Goal: Task Accomplishment & Management: Complete application form

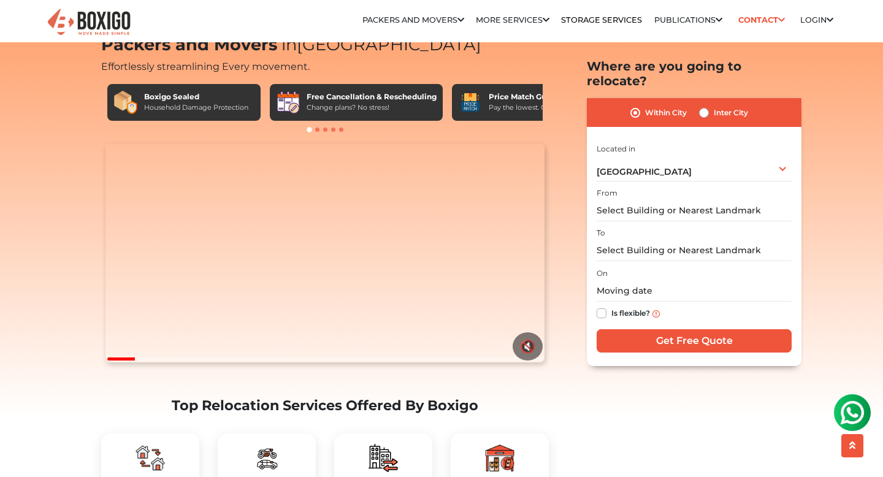
scroll to position [61, 0]
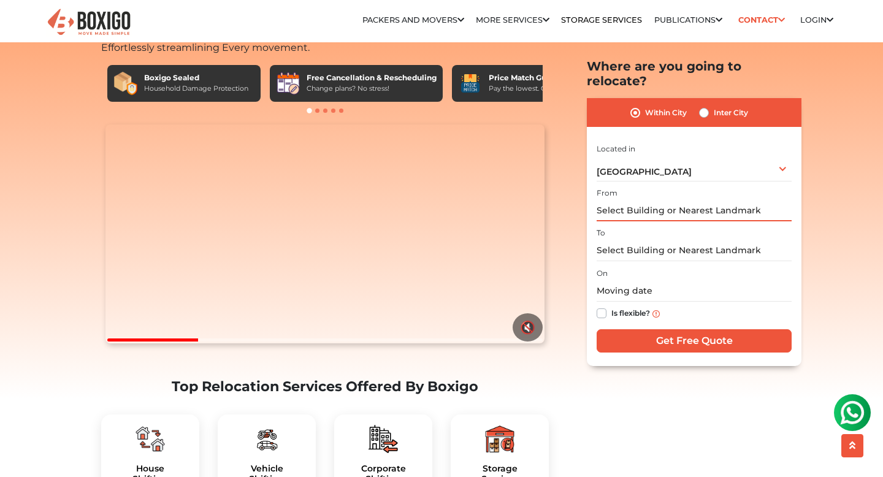
click at [624, 200] on input "text" at bounding box center [694, 210] width 195 height 21
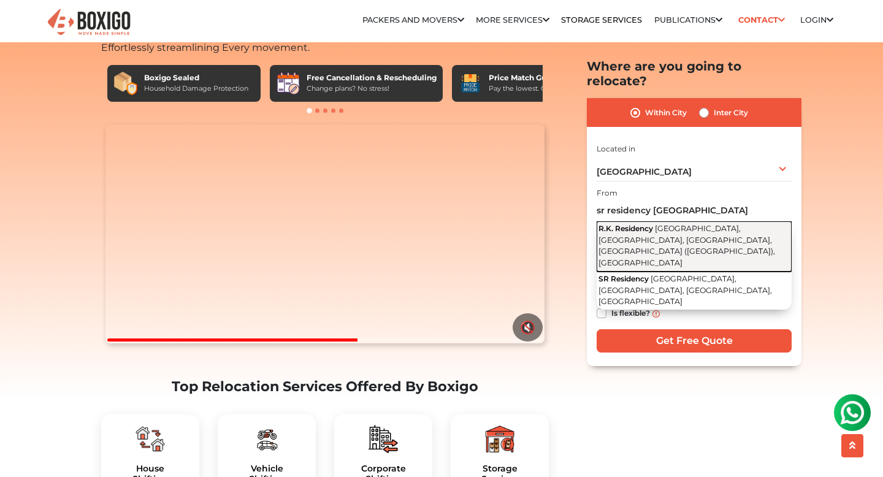
click at [659, 224] on span "[GEOGRAPHIC_DATA], [GEOGRAPHIC_DATA], [GEOGRAPHIC_DATA], [GEOGRAPHIC_DATA] ([GE…" at bounding box center [687, 246] width 177 height 44
type input "R.K. [GEOGRAPHIC_DATA], [GEOGRAPHIC_DATA], [GEOGRAPHIC_DATA], [GEOGRAPHIC_DATA]…"
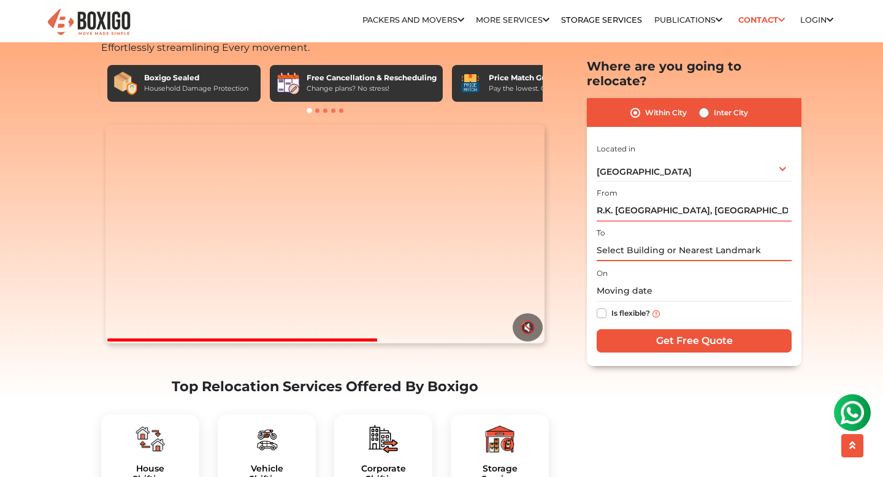
click at [653, 240] on input "text" at bounding box center [694, 250] width 195 height 21
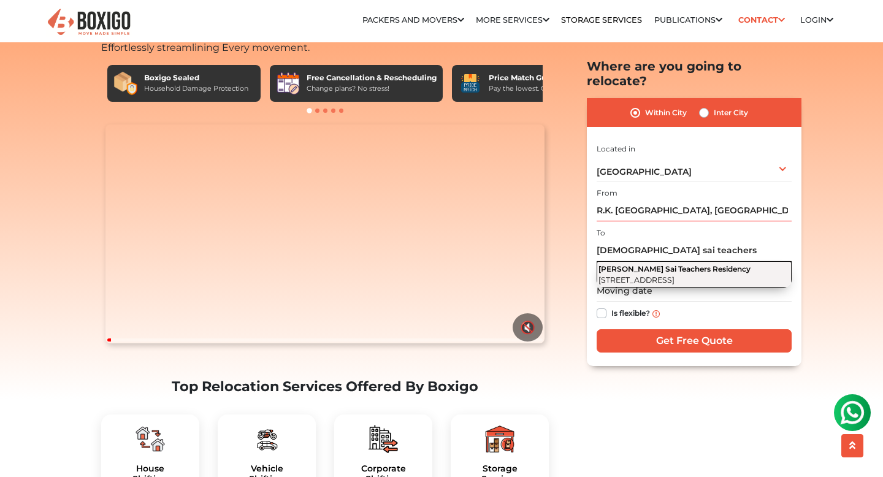
click at [648, 261] on button "Sri Shiva Sai Teachers Residency Road Number 3, Kakatiya Nagar, Ramachandrapura…" at bounding box center [694, 274] width 195 height 26
type input "[DEMOGRAPHIC_DATA] Sai Teachers Residency, [STREET_ADDRESS]"
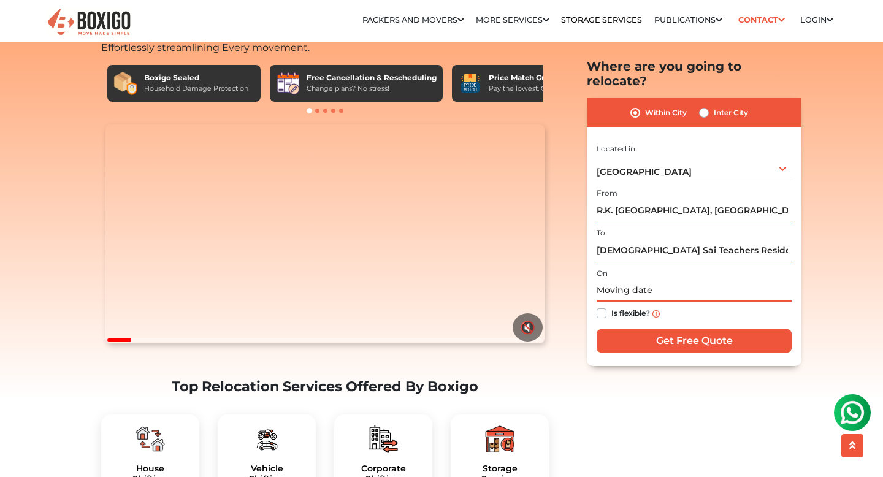
click at [641, 280] on input "text" at bounding box center [694, 290] width 195 height 21
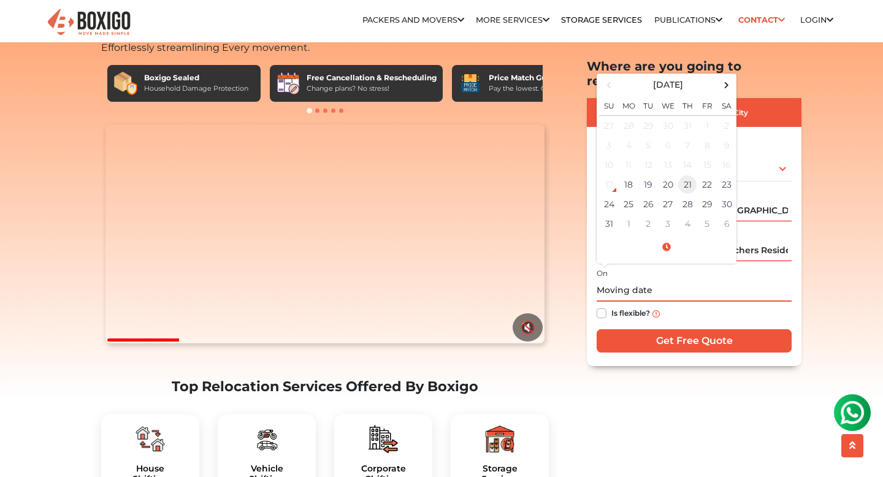
click at [686, 175] on td "21" at bounding box center [688, 185] width 20 height 20
type input "08/21/2025 12:00 AM"
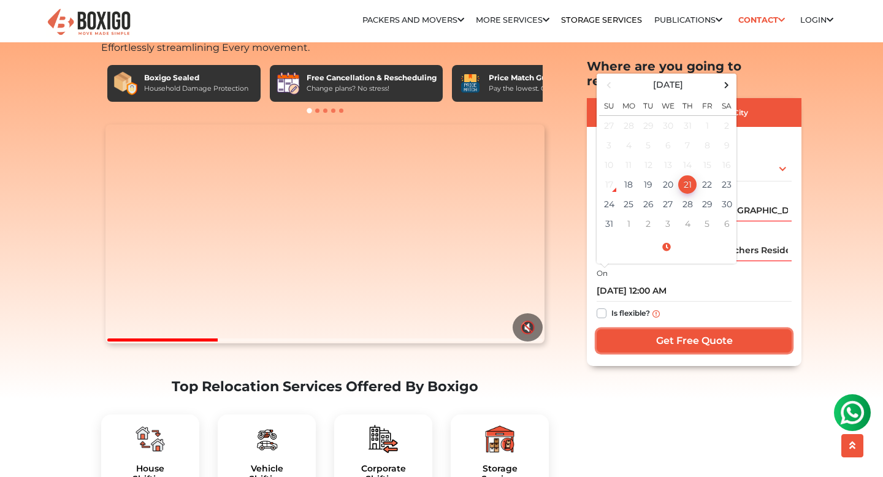
click at [686, 329] on input "Get Free Quote" at bounding box center [694, 340] width 195 height 23
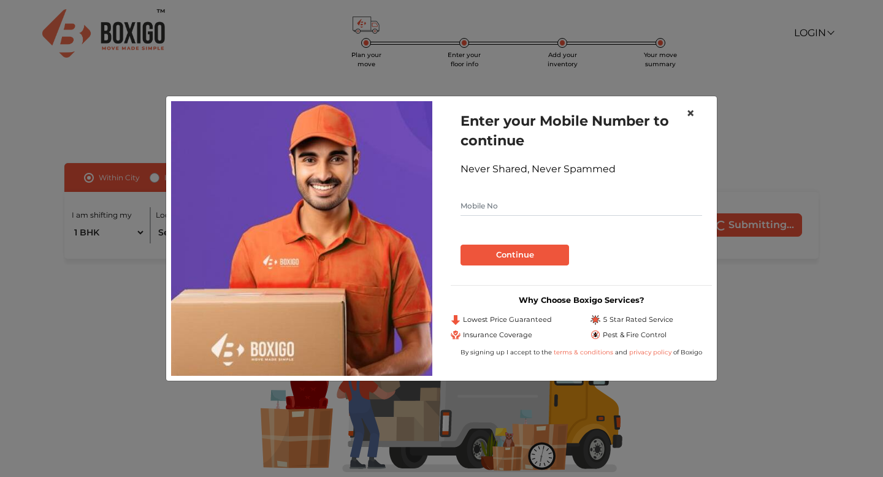
click at [692, 109] on span "×" at bounding box center [690, 113] width 9 height 18
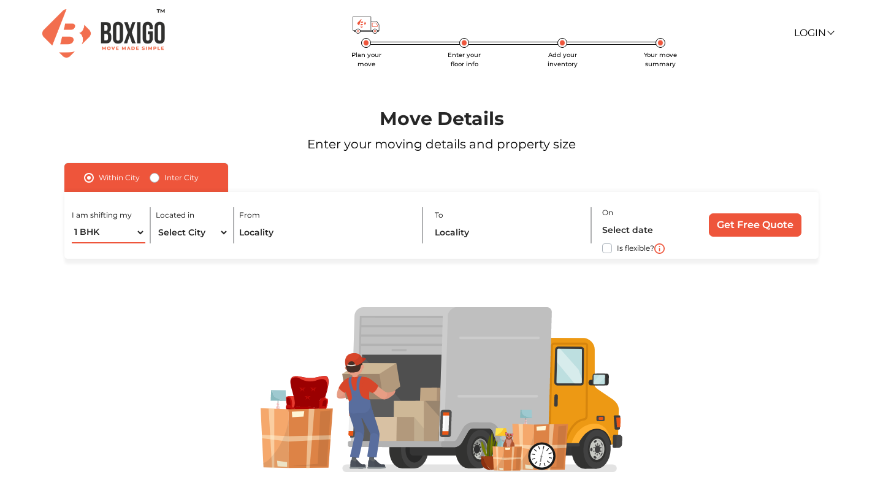
click at [137, 234] on select "1 BHK 2 BHK 3 BHK 3 + BHK FEW ITEMS" at bounding box center [108, 232] width 73 height 21
select select "2 BHK"
click at [72, 222] on select "1 BHK 2 BHK 3 BHK 3 + BHK FEW ITEMS" at bounding box center [108, 232] width 73 height 21
click at [218, 233] on select "Select City [GEOGRAPHIC_DATA] [GEOGRAPHIC_DATA] [GEOGRAPHIC_DATA] [GEOGRAPHIC_D…" at bounding box center [192, 232] width 73 height 21
select select "[GEOGRAPHIC_DATA]"
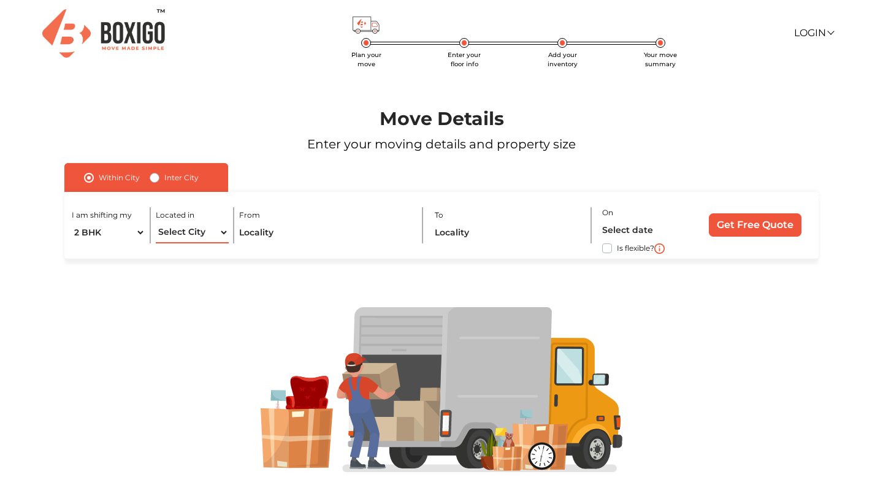
click at [156, 222] on select "Select City [GEOGRAPHIC_DATA] [GEOGRAPHIC_DATA] [GEOGRAPHIC_DATA] [GEOGRAPHIC_D…" at bounding box center [192, 232] width 73 height 21
click at [307, 233] on input "text" at bounding box center [325, 232] width 172 height 21
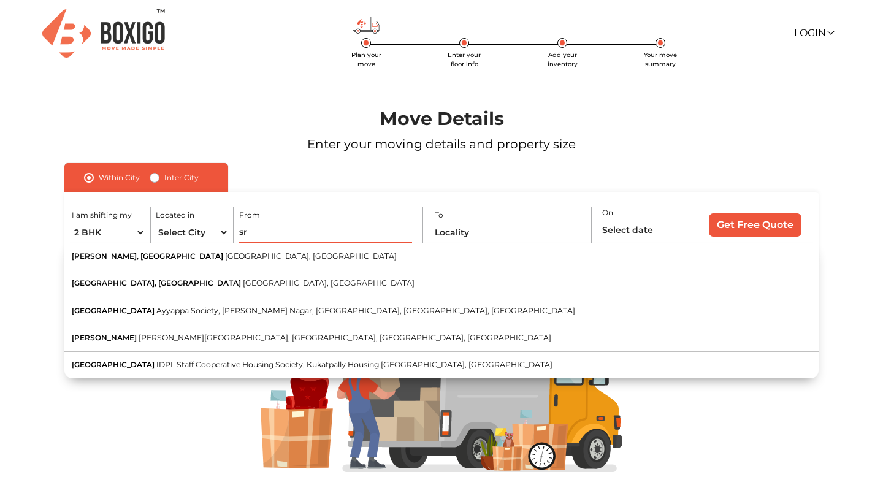
type input "s"
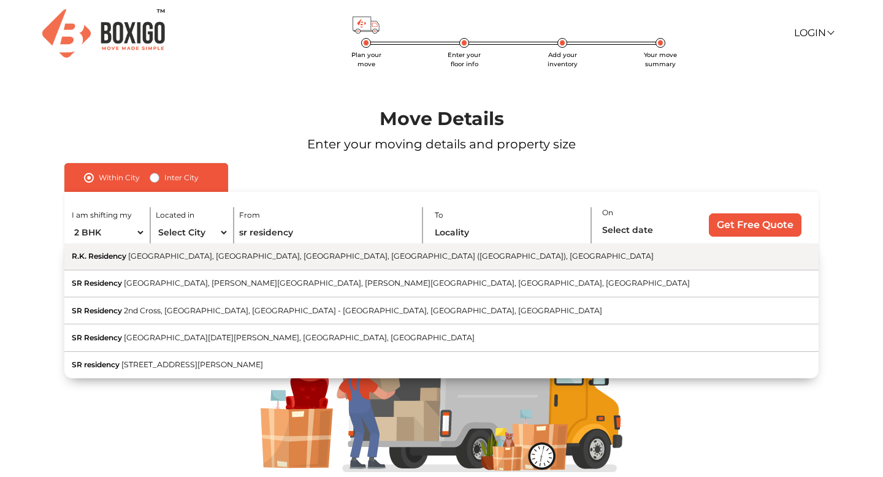
click at [294, 259] on span "[GEOGRAPHIC_DATA], [GEOGRAPHIC_DATA], [GEOGRAPHIC_DATA], [GEOGRAPHIC_DATA] ([GE…" at bounding box center [391, 255] width 526 height 9
type input "R.K. [GEOGRAPHIC_DATA], [GEOGRAPHIC_DATA], [GEOGRAPHIC_DATA], [GEOGRAPHIC_DATA]…"
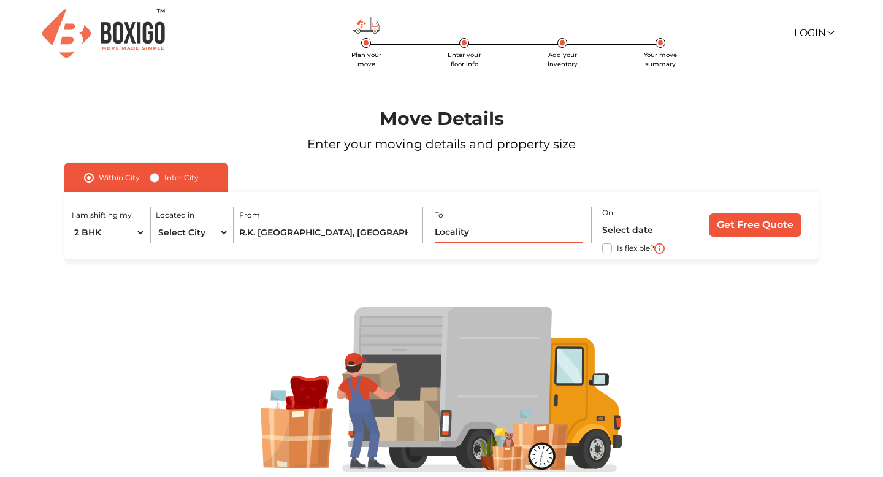
click at [481, 237] on input "text" at bounding box center [509, 232] width 148 height 21
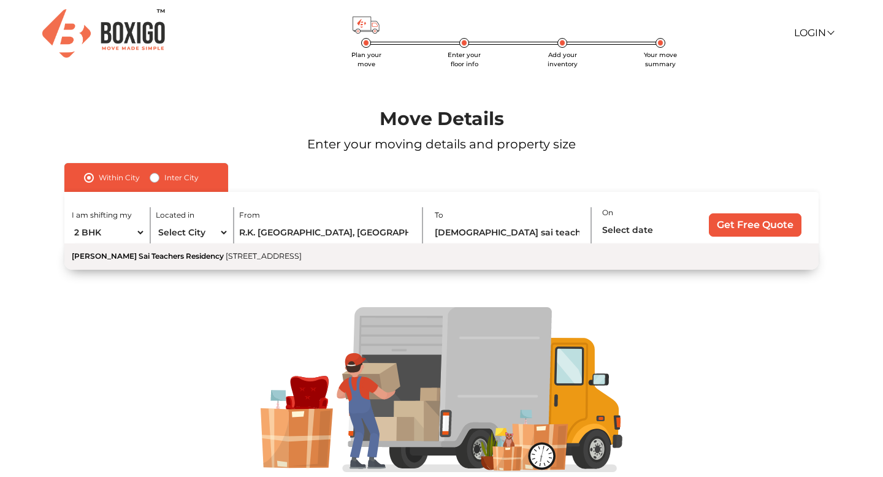
click at [256, 257] on span "[STREET_ADDRESS]" at bounding box center [264, 255] width 76 height 9
type input "[DEMOGRAPHIC_DATA] Sai Teachers Residency, [STREET_ADDRESS]"
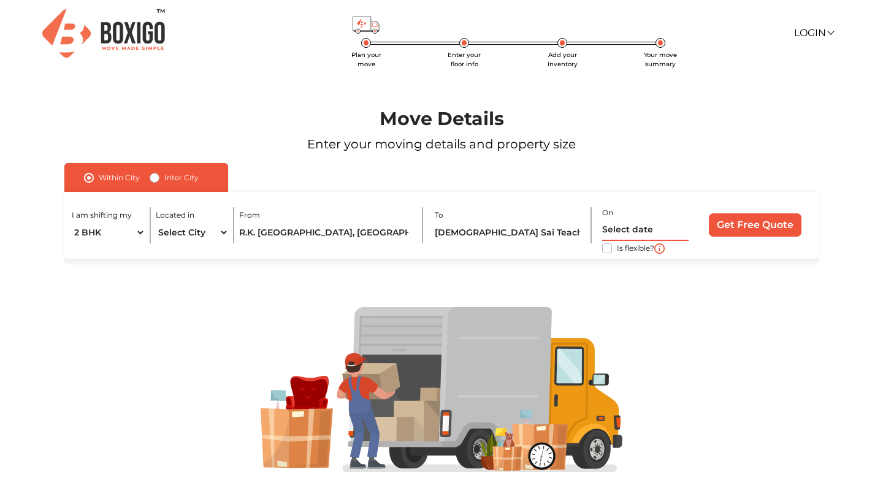
click at [639, 228] on input "text" at bounding box center [645, 230] width 87 height 21
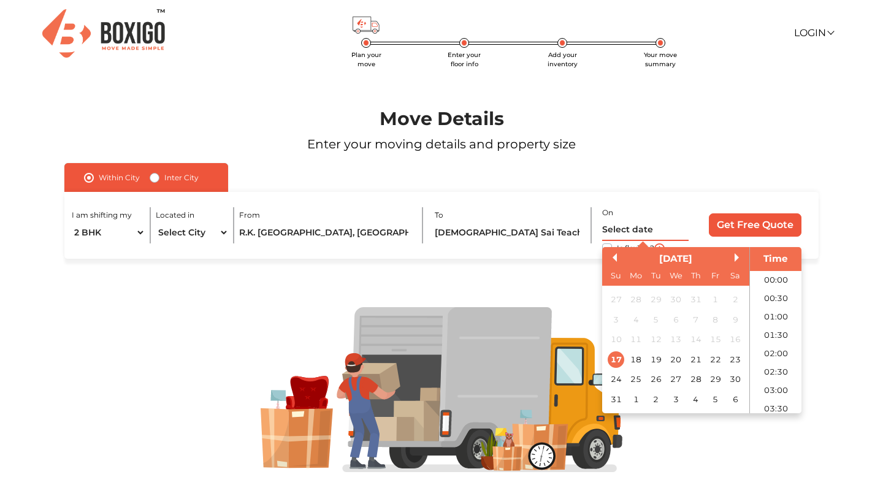
scroll to position [693, 0]
click at [695, 360] on div "21" at bounding box center [696, 359] width 17 height 17
click at [781, 351] on li "09:00" at bounding box center [776, 347] width 52 height 18
type input "[DATE] 9:00 AM"
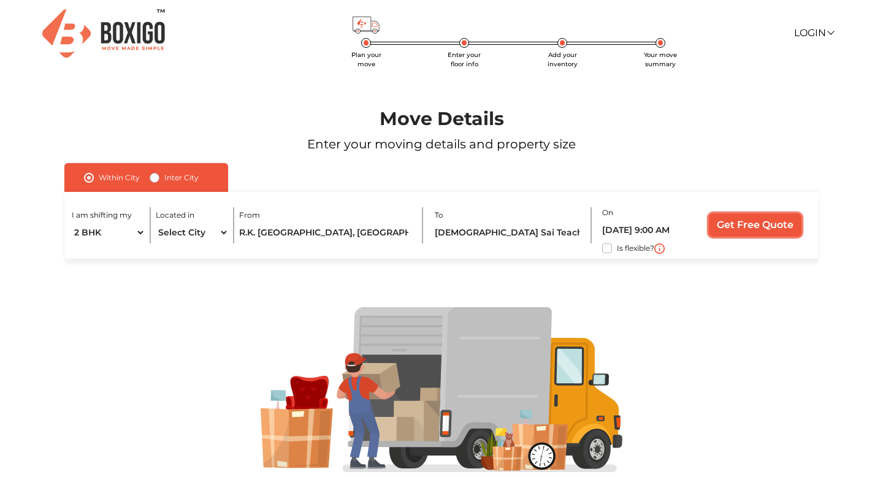
click at [774, 229] on input "Get Free Quote" at bounding box center [755, 224] width 93 height 23
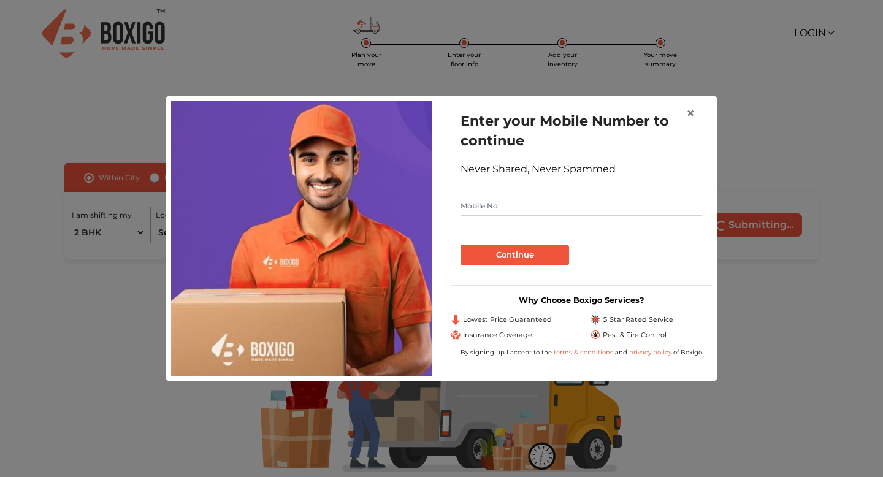
click at [575, 209] on input "text" at bounding box center [582, 206] width 242 height 20
type input "7013380140"
click at [507, 256] on button "Continue" at bounding box center [515, 255] width 109 height 21
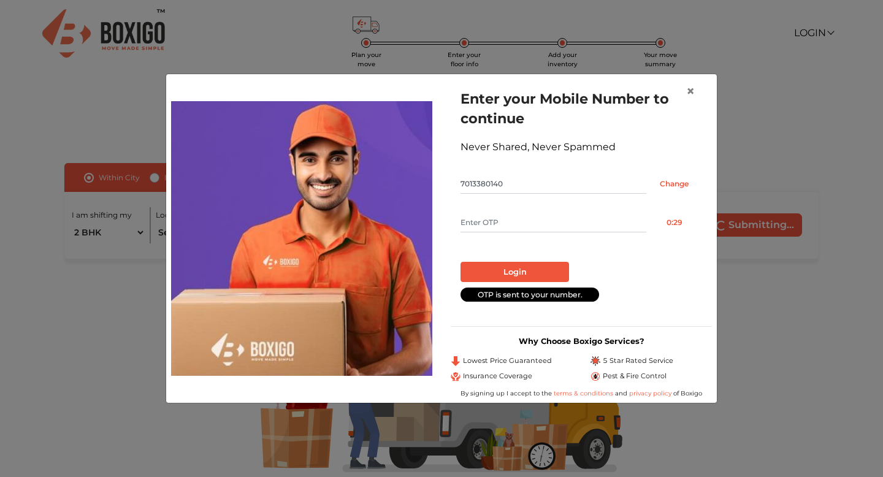
click at [512, 220] on input "text" at bounding box center [554, 223] width 186 height 20
type input "9571"
click at [499, 272] on button "Login" at bounding box center [515, 272] width 109 height 21
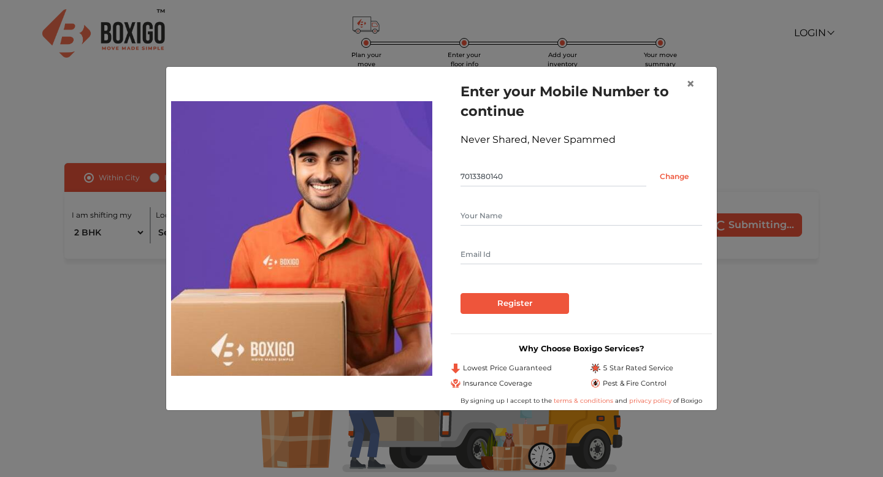
click at [511, 213] on input "text" at bounding box center [582, 216] width 242 height 20
type input "[PERSON_NAME]"
type input "[PERSON_NAME][EMAIL_ADDRESS][DOMAIN_NAME]"
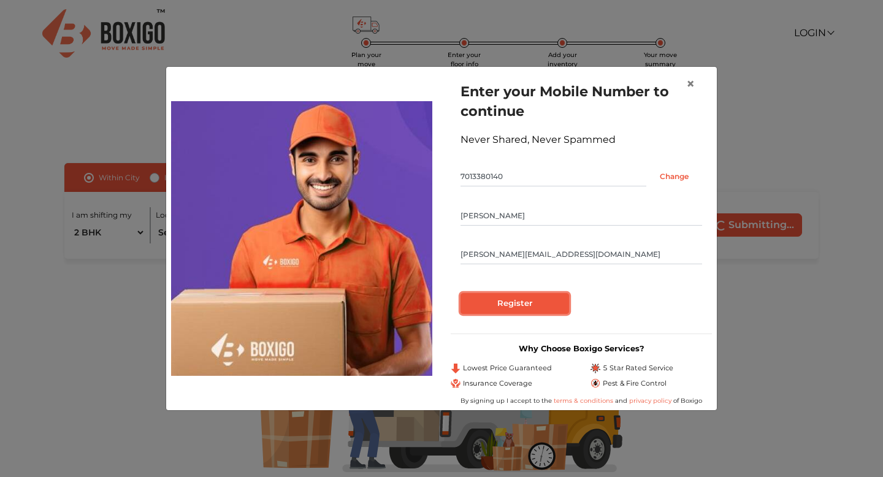
click at [520, 306] on input "Register" at bounding box center [515, 303] width 109 height 21
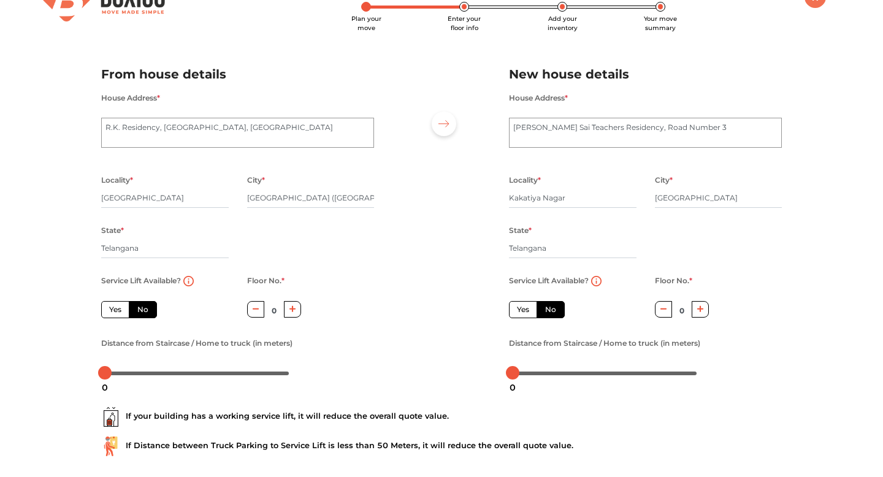
scroll to position [40, 0]
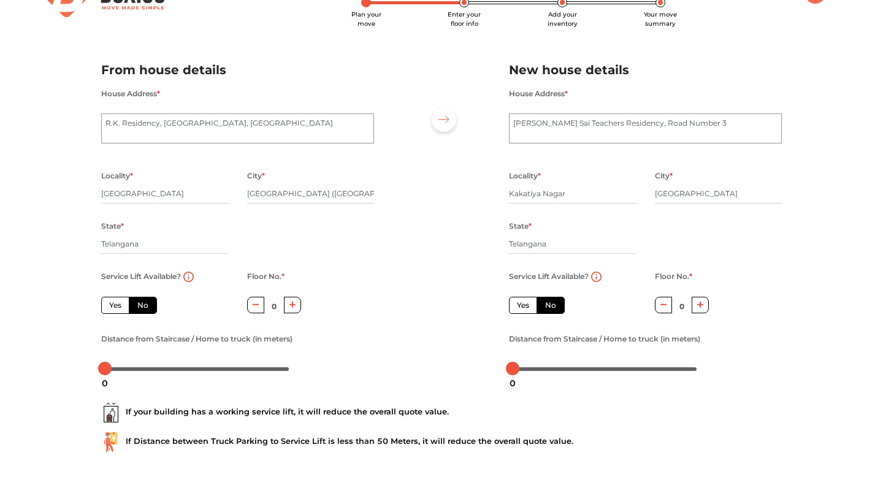
click at [113, 307] on label "Yes" at bounding box center [115, 305] width 28 height 17
click at [113, 307] on input "Yes" at bounding box center [113, 304] width 8 height 8
radio input "true"
click at [526, 307] on label "Yes" at bounding box center [523, 305] width 28 height 17
click at [525, 307] on input "Yes" at bounding box center [521, 304] width 8 height 8
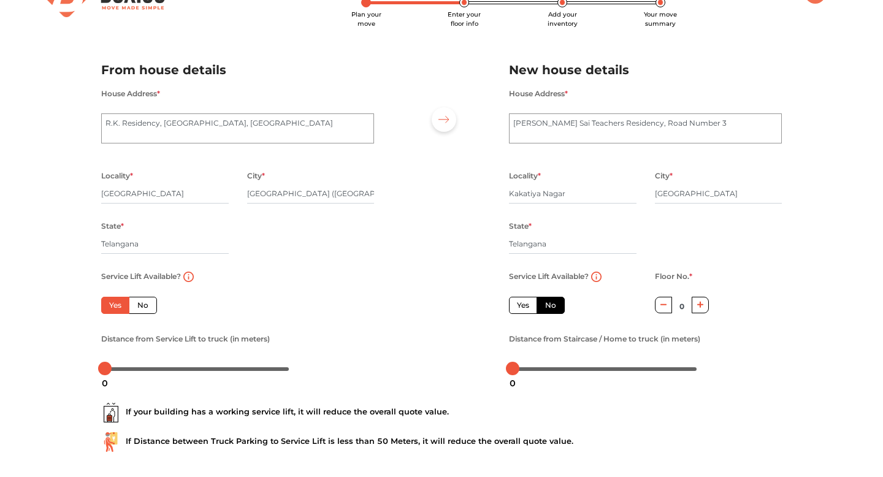
radio input "false"
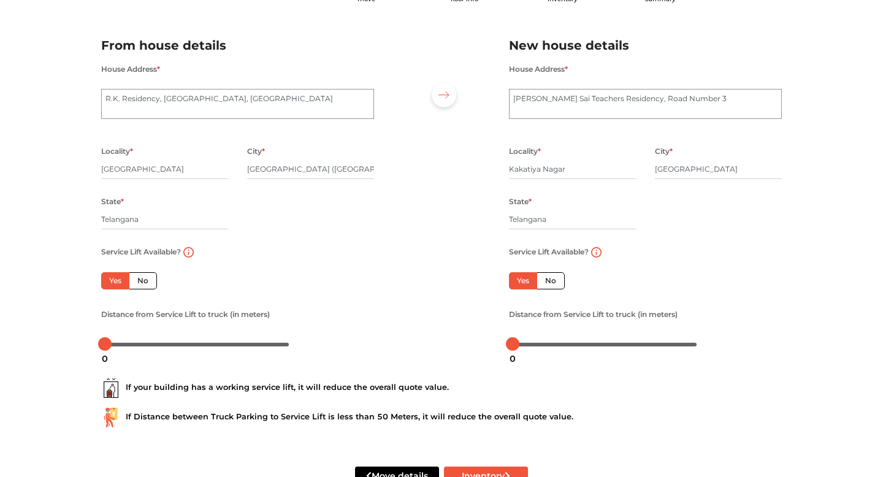
scroll to position [105, 0]
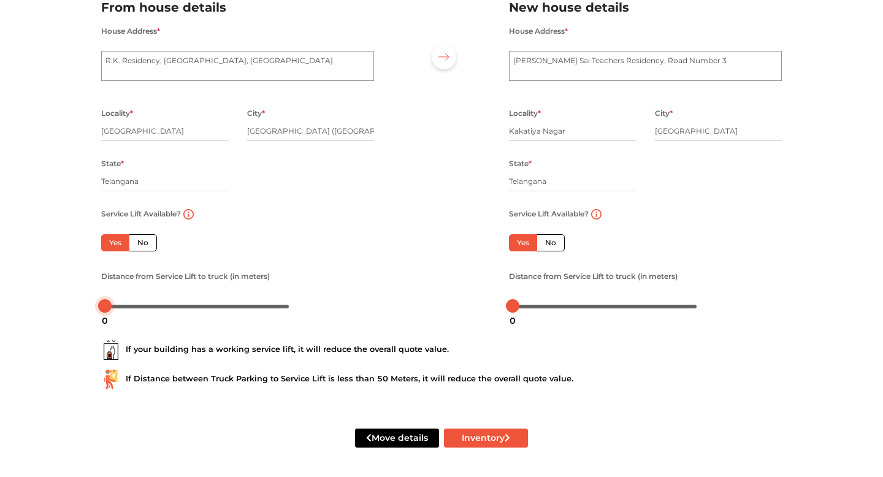
drag, startPoint x: 109, startPoint y: 305, endPoint x: 83, endPoint y: 301, distance: 26.8
click at [83, 301] on div "Plan your move Enter your floor info Add your inventory Your move summary My Mo…" at bounding box center [441, 187] width 883 height 580
click at [486, 441] on button "Inventory" at bounding box center [486, 438] width 84 height 19
type input "R"
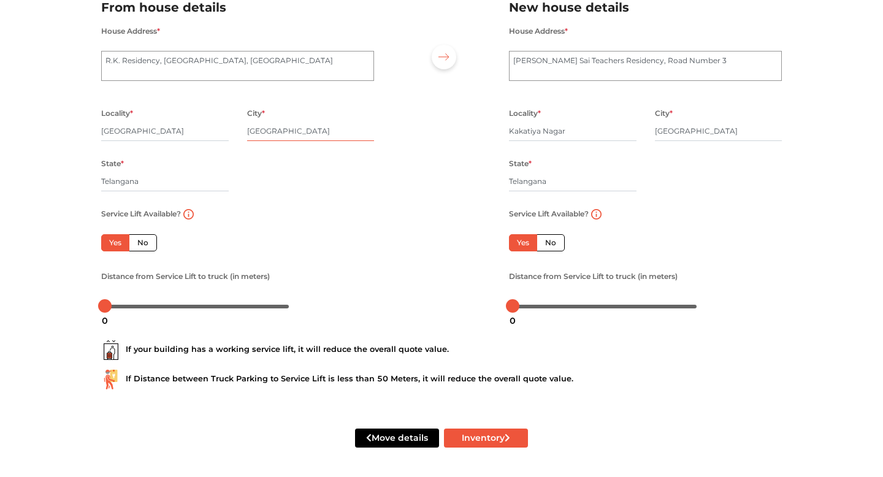
type input "[GEOGRAPHIC_DATA]"
click at [417, 169] on div at bounding box center [441, 152] width 117 height 338
click at [475, 437] on button "Inventory" at bounding box center [486, 438] width 84 height 19
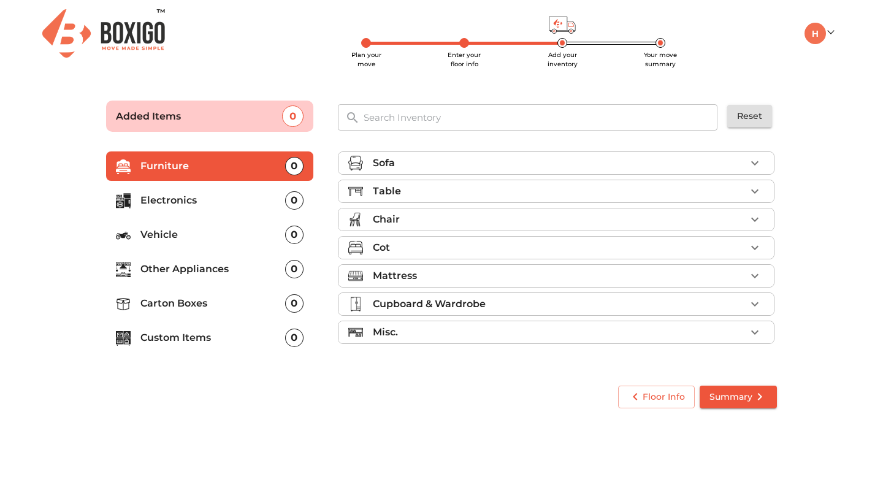
click at [520, 190] on div "Table" at bounding box center [559, 191] width 373 height 15
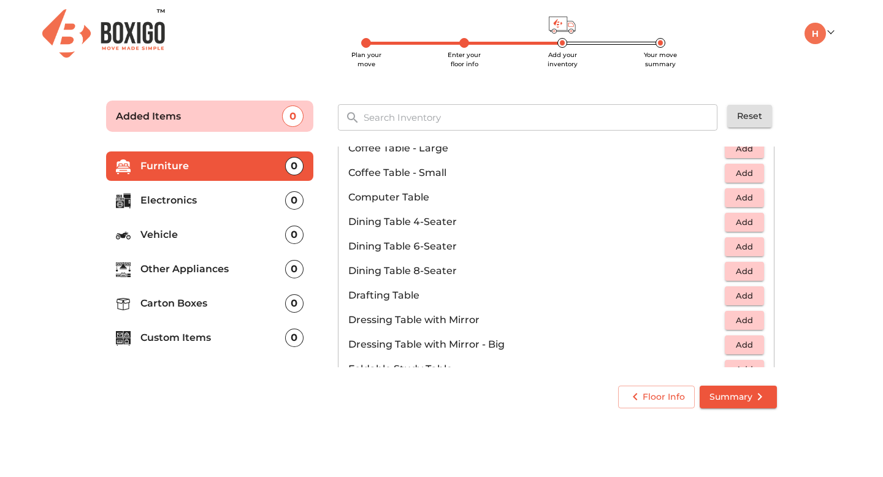
scroll to position [197, 0]
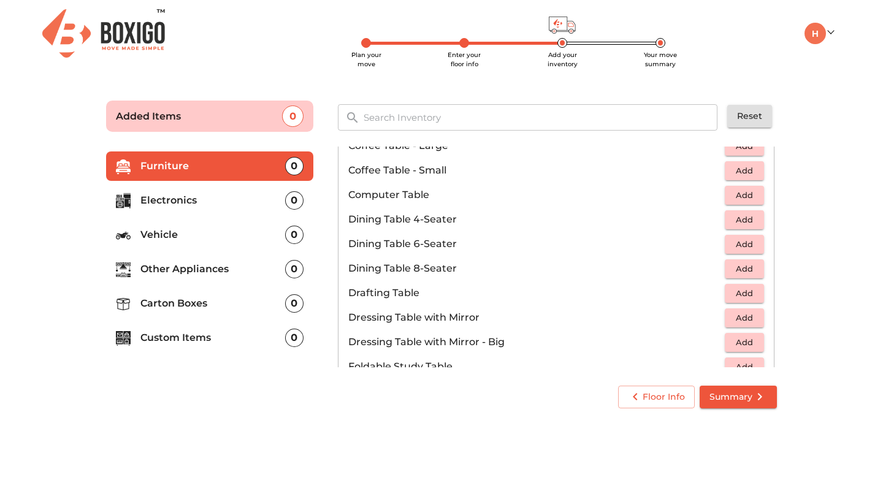
click at [747, 220] on span "Add" at bounding box center [744, 220] width 27 height 14
click at [820, 359] on main "Plan your move Enter your floor info Add your inventory Your move summary Added…" at bounding box center [441, 251] width 883 height 337
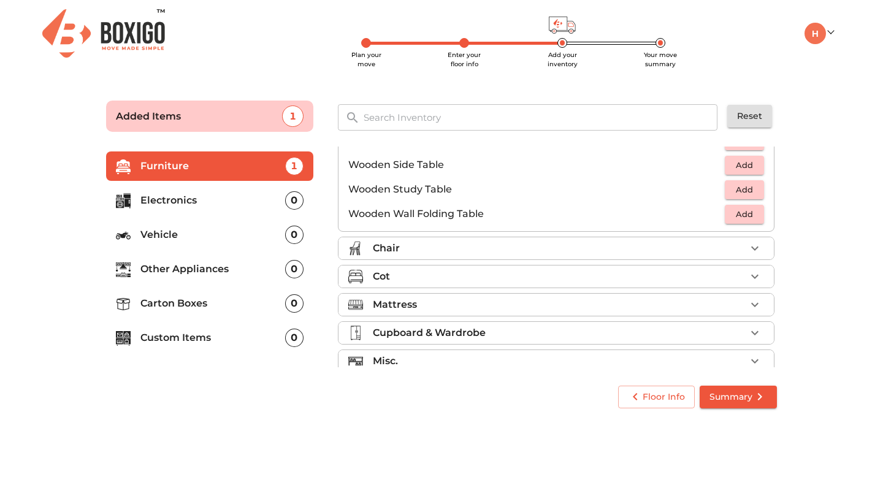
scroll to position [856, 0]
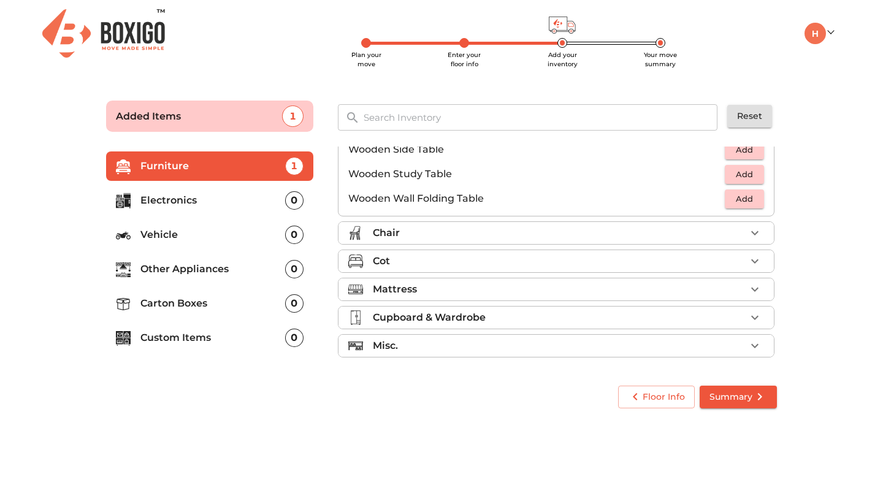
click at [627, 231] on div "Chair" at bounding box center [559, 233] width 373 height 15
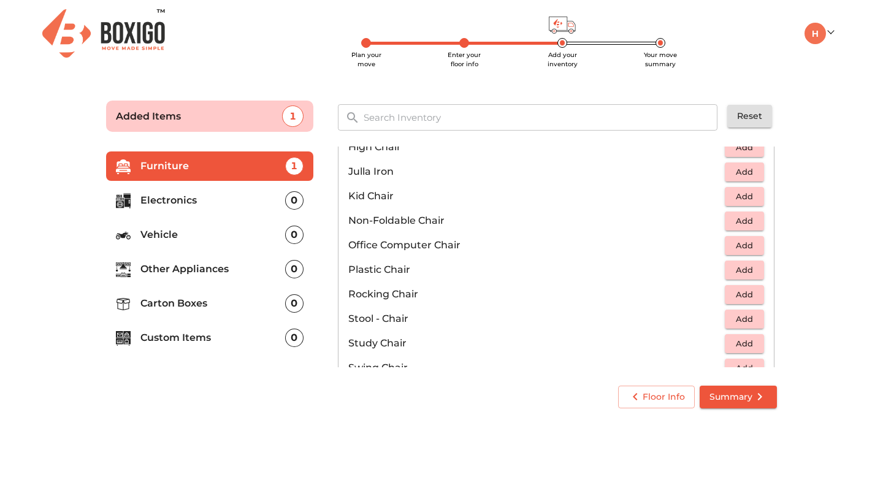
scroll to position [350, 0]
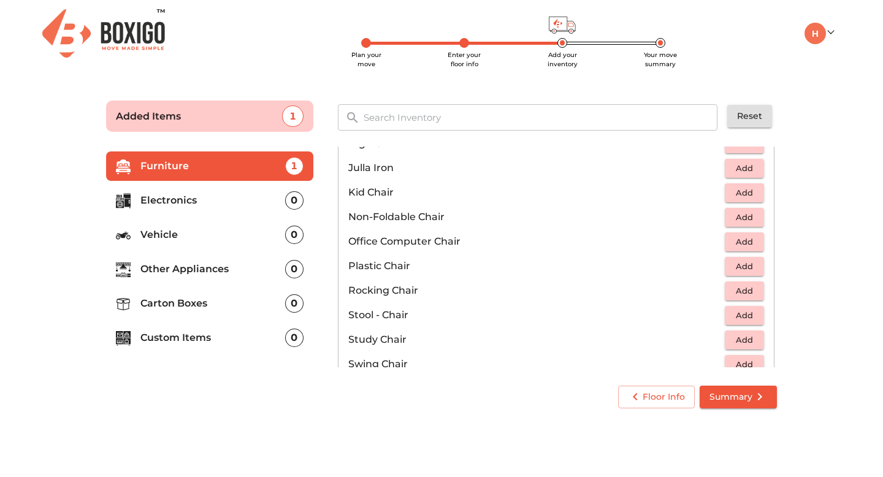
click at [750, 213] on span "Add" at bounding box center [744, 217] width 27 height 14
click at [754, 215] on icon "button" at bounding box center [755, 217] width 15 height 15
click at [719, 217] on icon "button" at bounding box center [717, 217] width 9 height 1
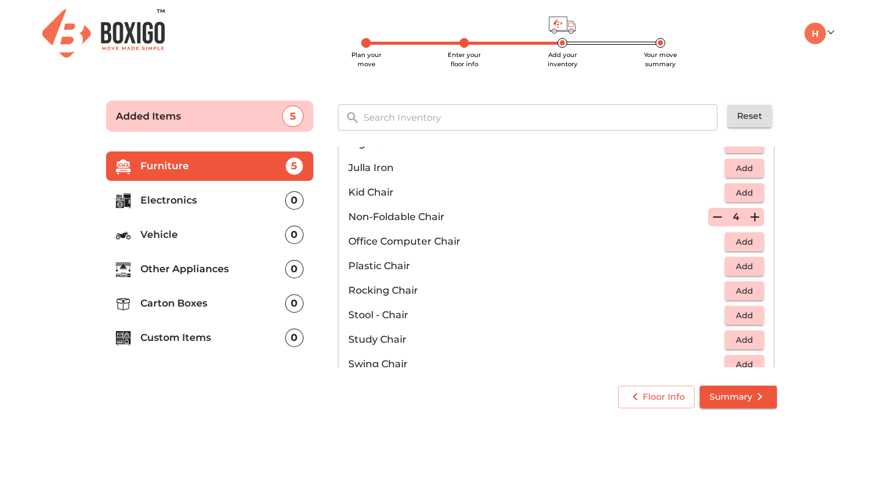
click at [719, 217] on icon "button" at bounding box center [717, 217] width 9 height 1
click at [719, 217] on icon "button" at bounding box center [717, 217] width 9 height 11
click at [708, 217] on p "Non-Foldable Chair" at bounding box center [528, 217] width 360 height 15
click at [748, 264] on span "Add" at bounding box center [744, 266] width 27 height 14
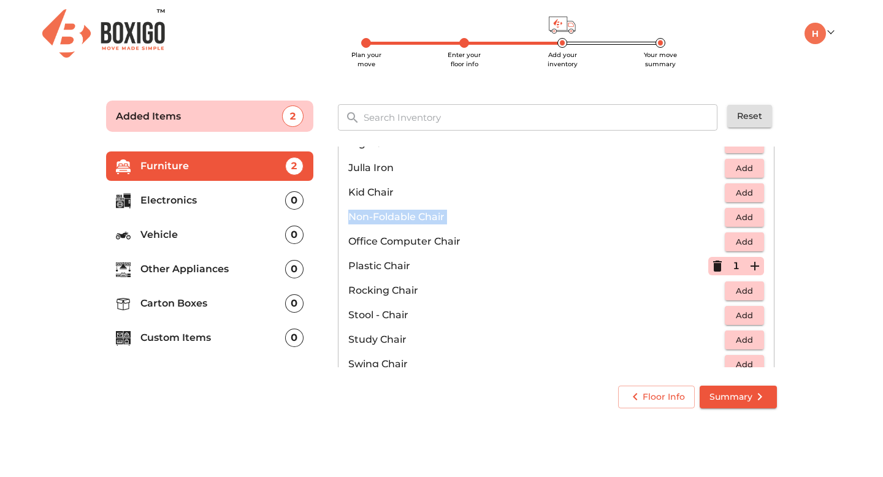
click at [753, 264] on icon "button" at bounding box center [755, 266] width 15 height 15
click at [787, 291] on div "Sofa Table 1 Added Chair 4 Added Arm Chair - Foldable Add Arm Chair - UnFoldabl…" at bounding box center [558, 257] width 464 height 247
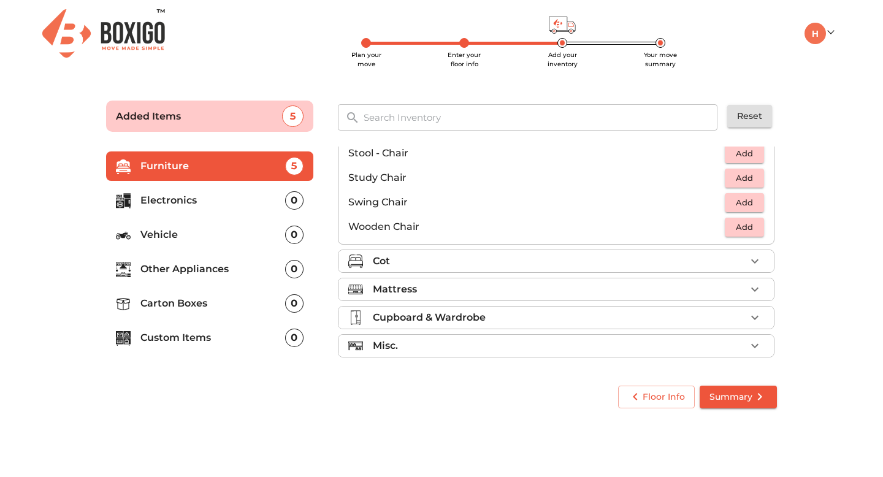
click at [633, 253] on li "Cot" at bounding box center [557, 261] width 436 height 22
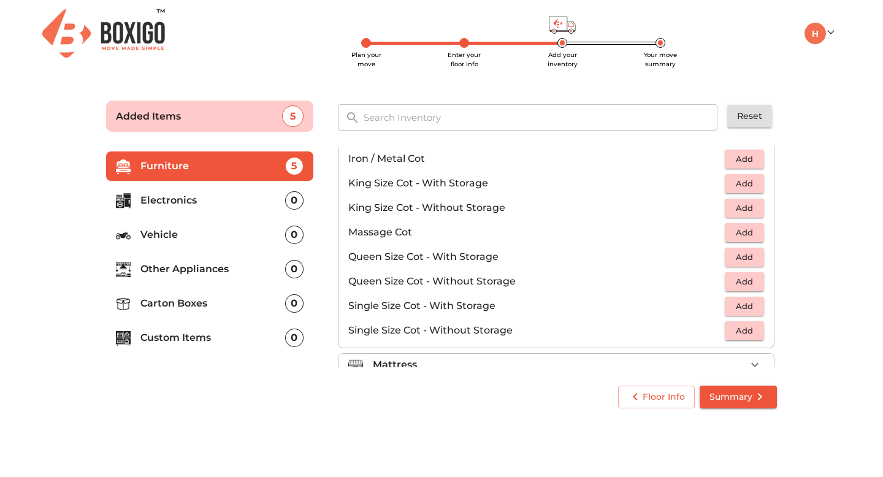
scroll to position [316, 0]
click at [748, 249] on span "Add" at bounding box center [744, 255] width 27 height 14
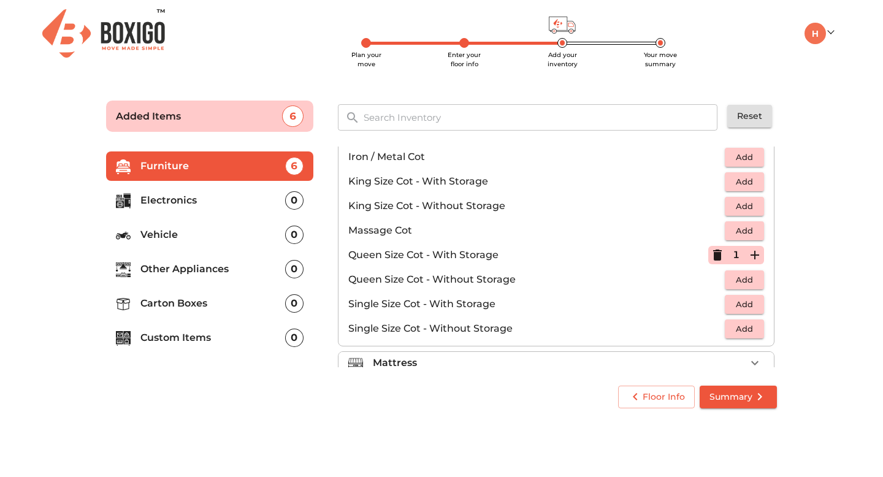
click at [749, 275] on span "Add" at bounding box center [744, 280] width 27 height 14
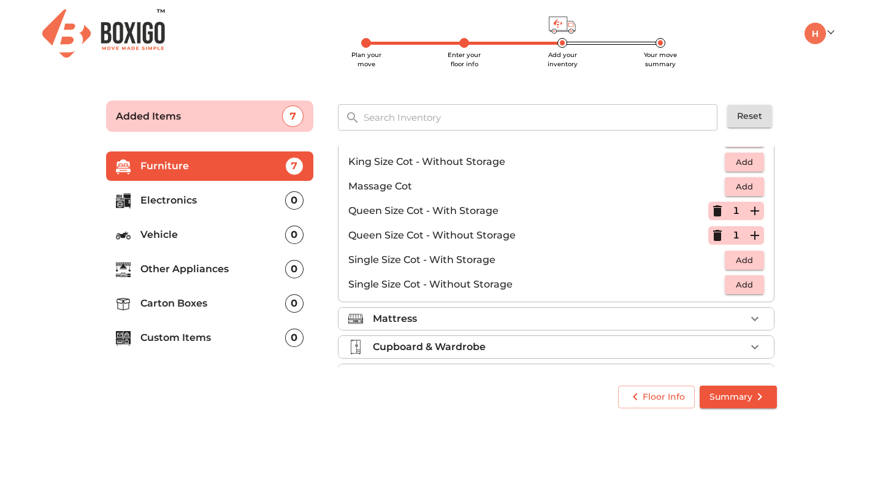
scroll to position [390, 0]
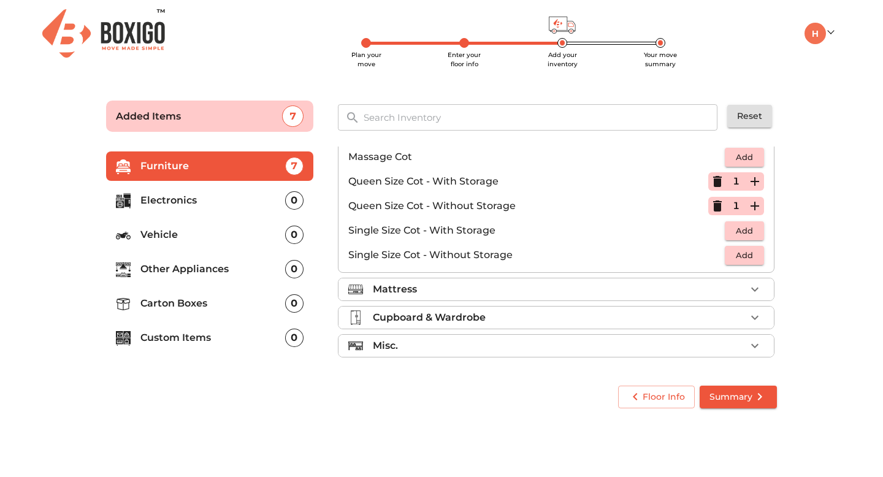
click at [593, 291] on div "Mattress" at bounding box center [559, 289] width 373 height 15
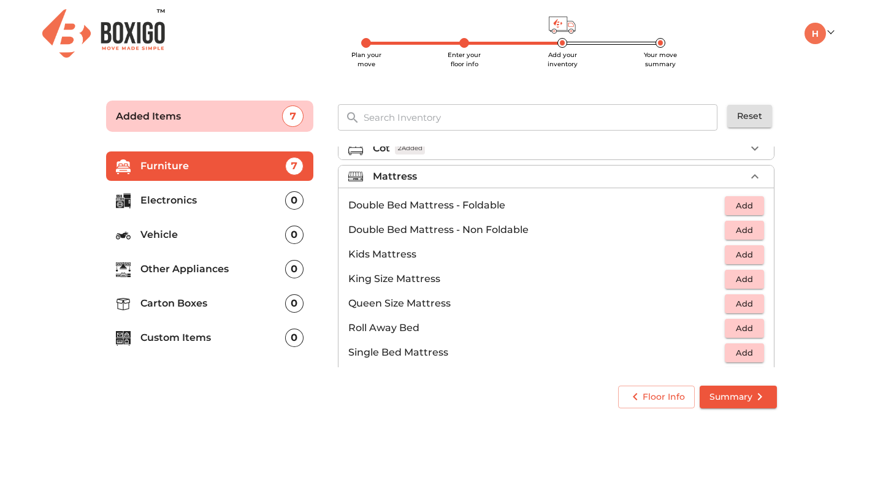
scroll to position [98, 0]
click at [741, 207] on span "Add" at bounding box center [744, 207] width 27 height 14
click at [756, 205] on icon "button" at bounding box center [755, 206] width 15 height 15
click at [802, 248] on main "Plan your move Enter your floor info Add your inventory Your move summary Added…" at bounding box center [441, 251] width 883 height 337
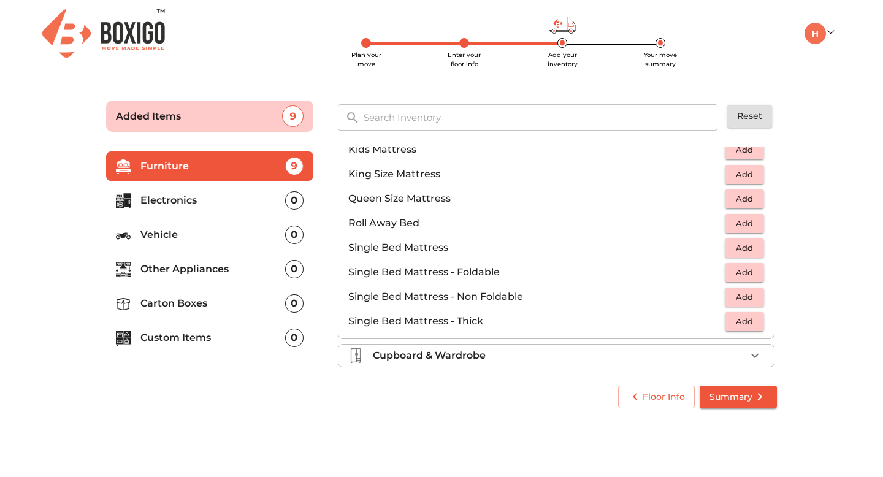
scroll to position [242, 0]
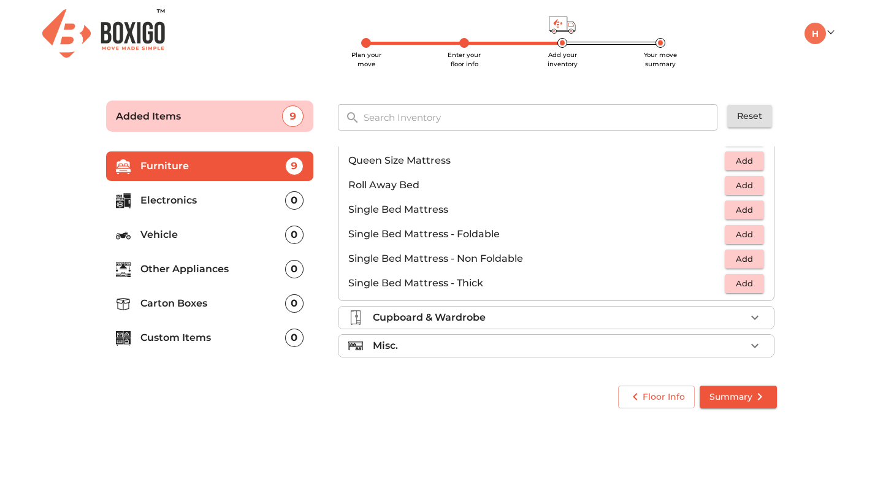
click at [596, 319] on div "Cupboard & Wardrobe" at bounding box center [559, 317] width 373 height 15
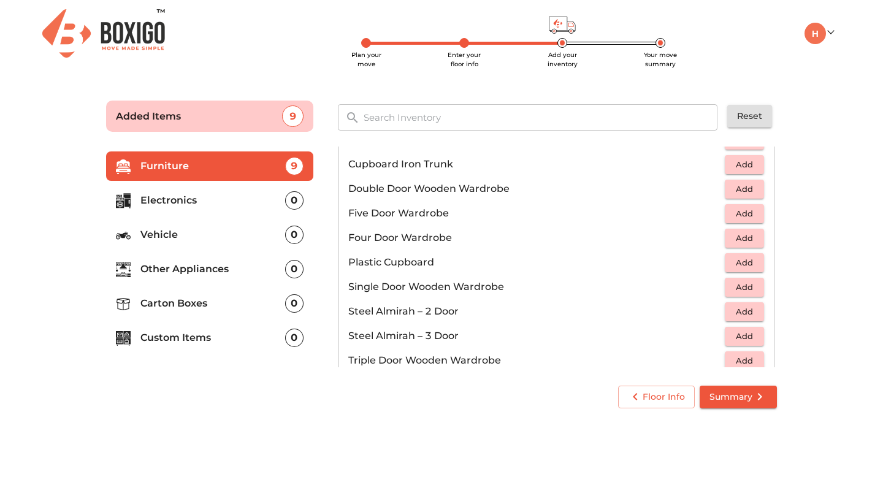
scroll to position [414, 0]
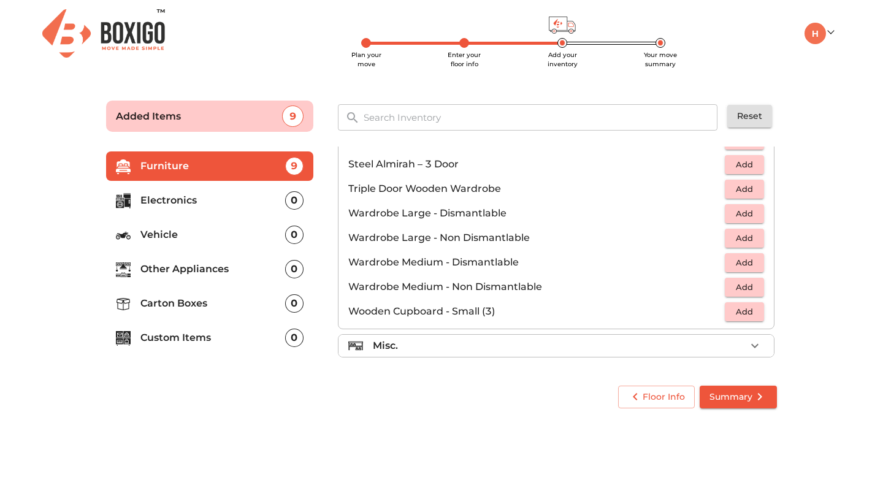
click at [585, 347] on div "Misc." at bounding box center [559, 346] width 373 height 15
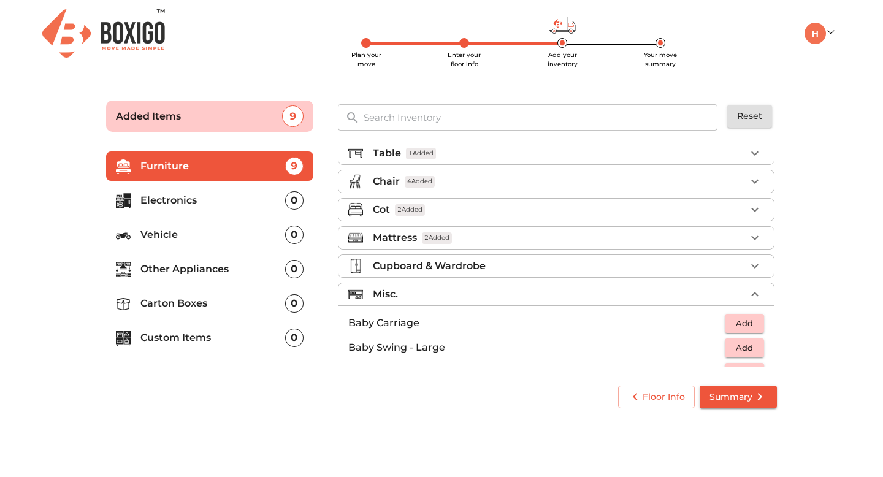
scroll to position [0, 0]
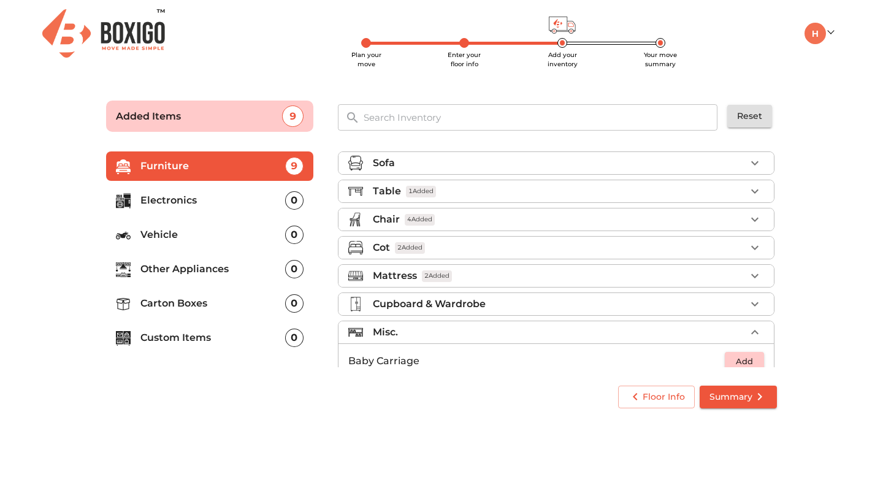
click at [232, 202] on p "Electronics" at bounding box center [212, 200] width 145 height 15
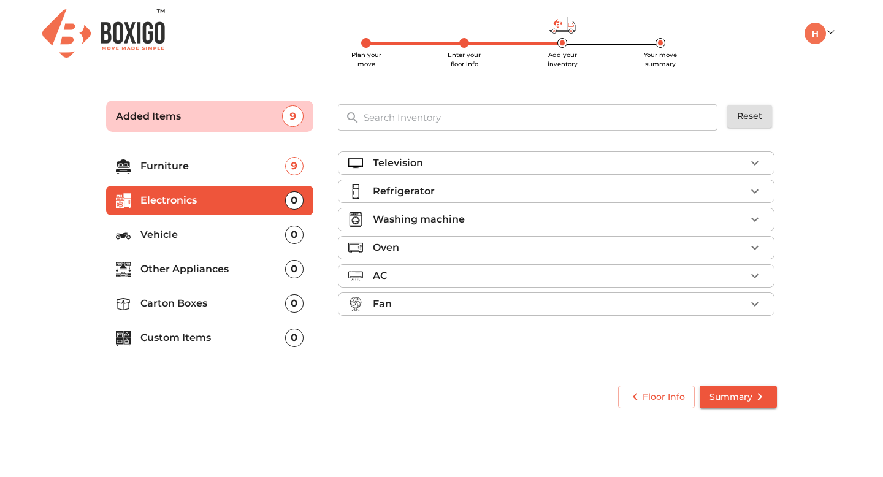
click at [454, 161] on div "Television" at bounding box center [559, 163] width 373 height 15
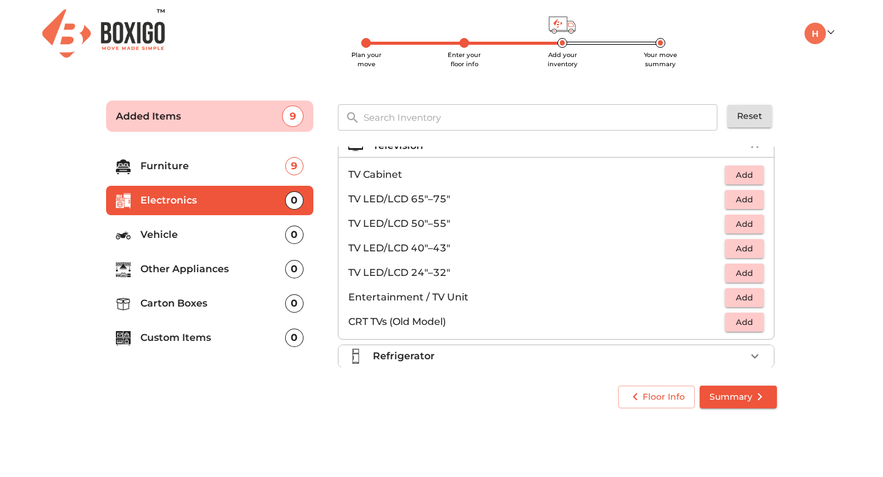
scroll to position [18, 0]
click at [735, 250] on span "Add" at bounding box center [744, 247] width 27 height 14
click at [212, 236] on p "Vehicle" at bounding box center [212, 235] width 145 height 15
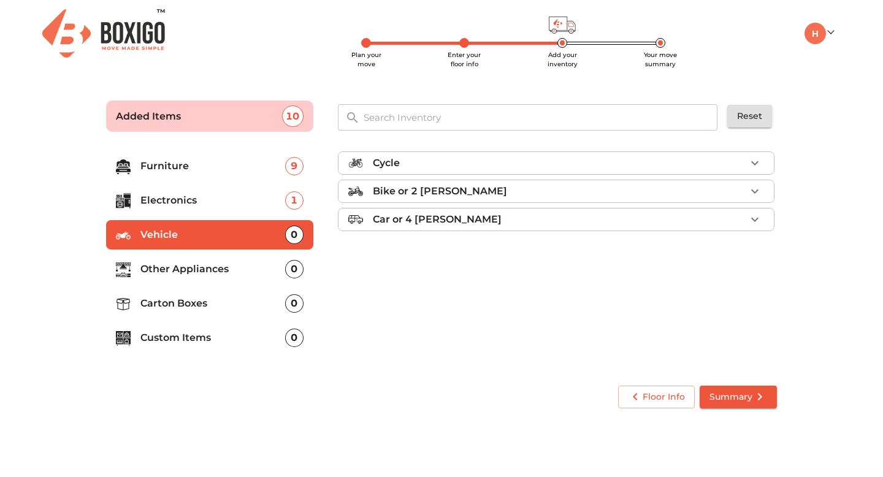
scroll to position [0, 0]
click at [209, 271] on p "Other Appliances" at bounding box center [212, 269] width 145 height 15
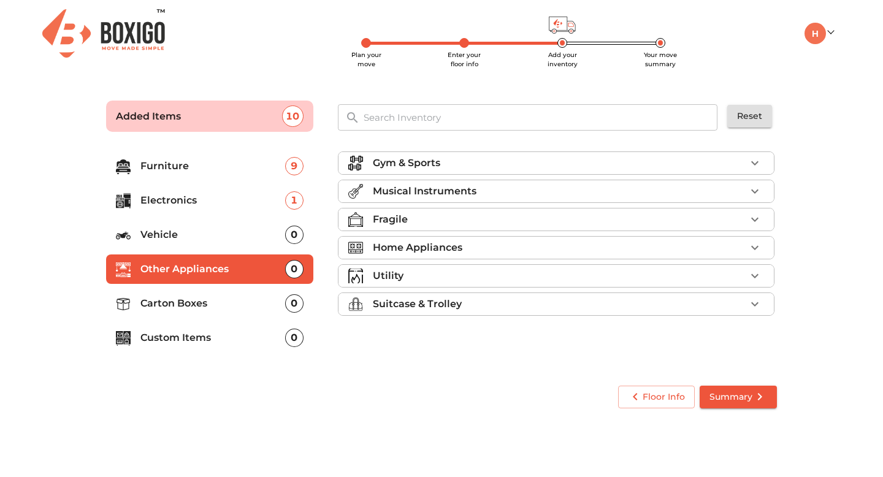
click at [434, 270] on div "Utility" at bounding box center [559, 276] width 373 height 15
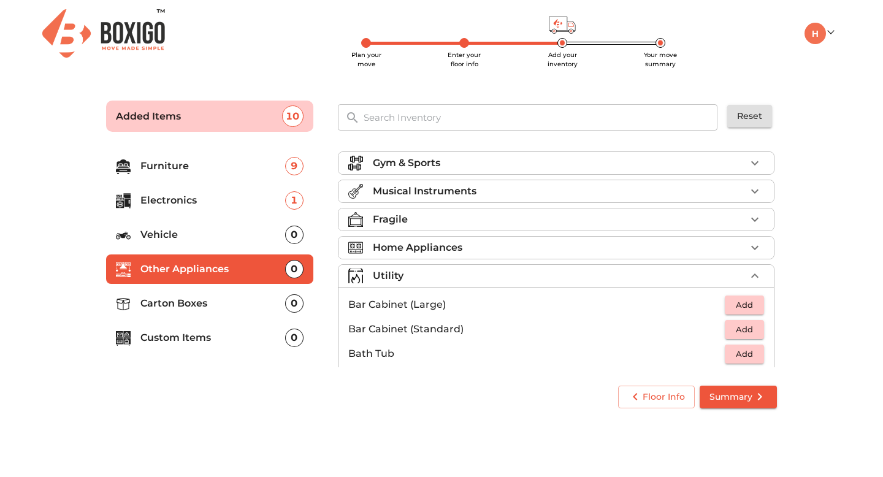
click at [436, 250] on p "Home Appliances" at bounding box center [418, 247] width 90 height 15
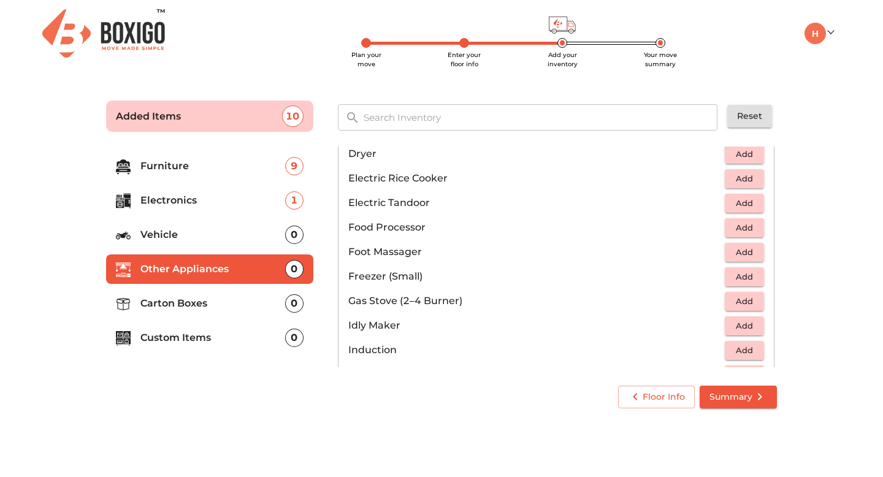
scroll to position [394, 0]
click at [746, 270] on span "Add" at bounding box center [744, 275] width 27 height 14
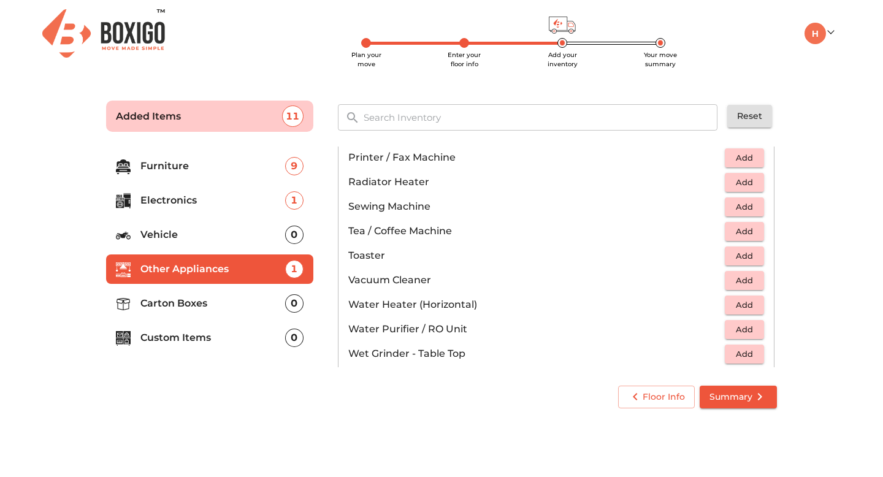
scroll to position [852, 0]
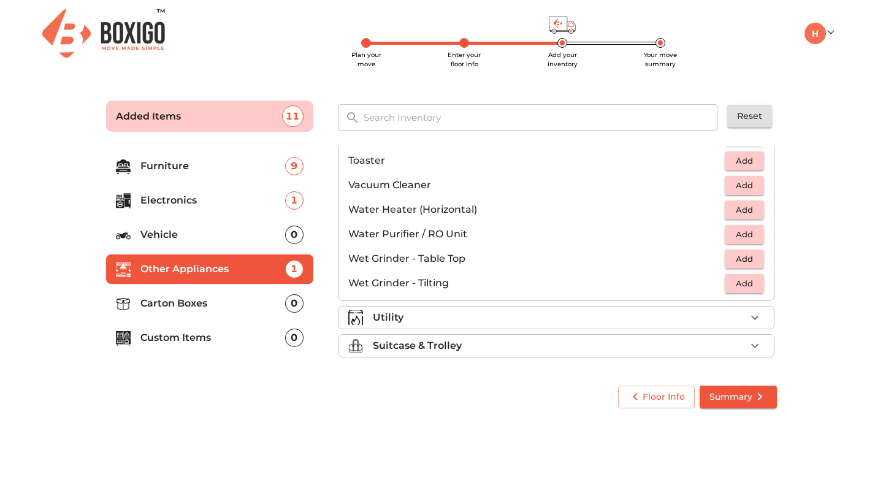
click at [528, 324] on div "Utility" at bounding box center [559, 317] width 373 height 15
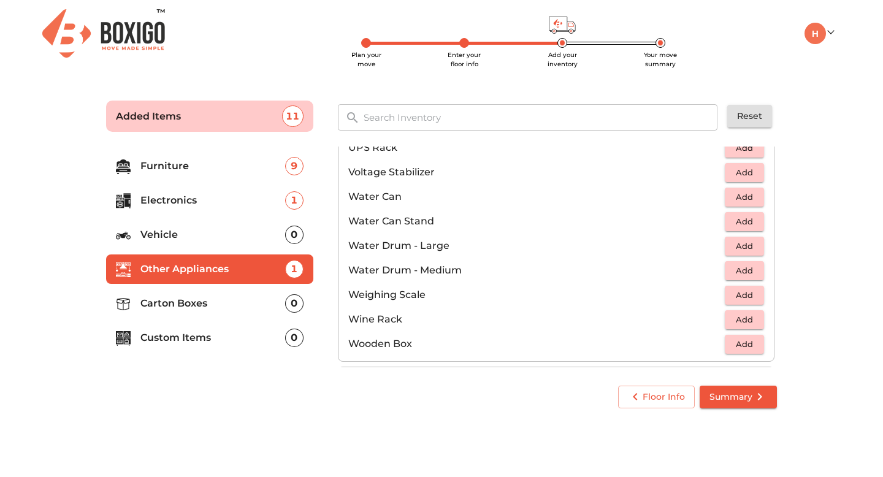
scroll to position [926, 0]
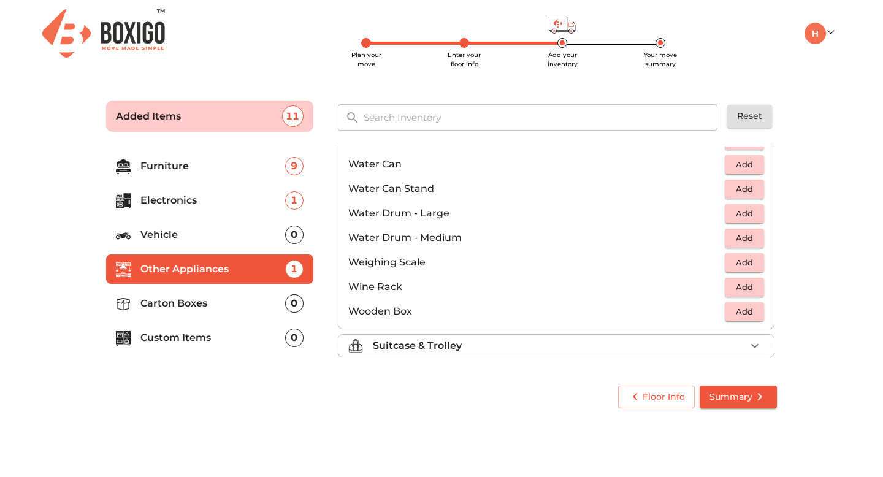
click at [196, 196] on p "Electronics" at bounding box center [212, 200] width 145 height 15
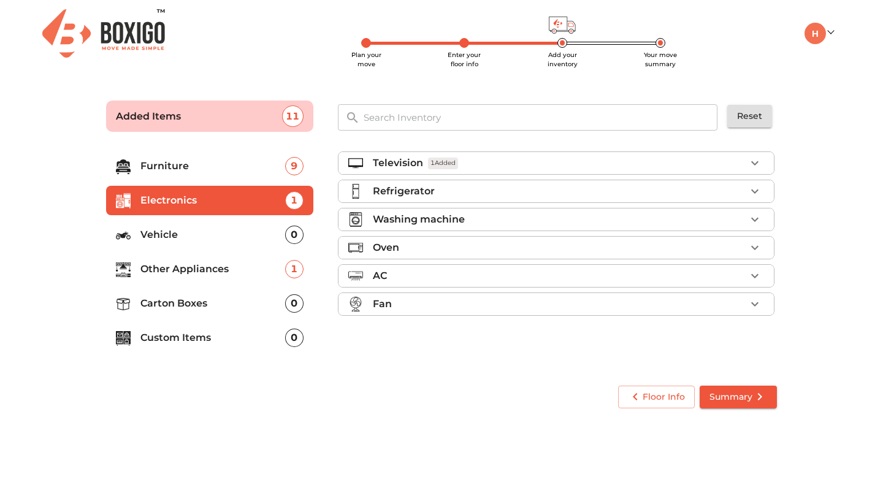
scroll to position [0, 0]
click at [401, 218] on p "Washing machine" at bounding box center [419, 219] width 92 height 15
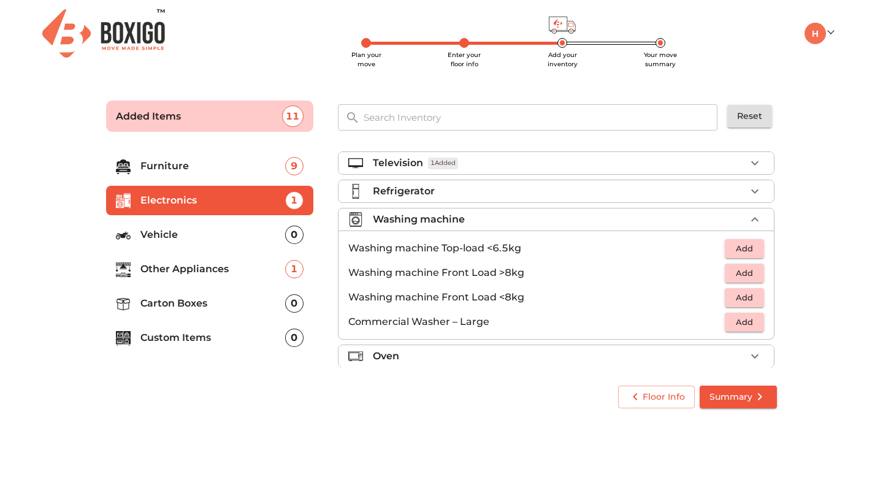
click at [731, 299] on button "Add" at bounding box center [744, 297] width 39 height 19
click at [823, 290] on main "Plan your move Enter your floor info Add your inventory Your move summary Added…" at bounding box center [441, 251] width 883 height 337
click at [409, 186] on p "Refrigerator" at bounding box center [404, 191] width 62 height 15
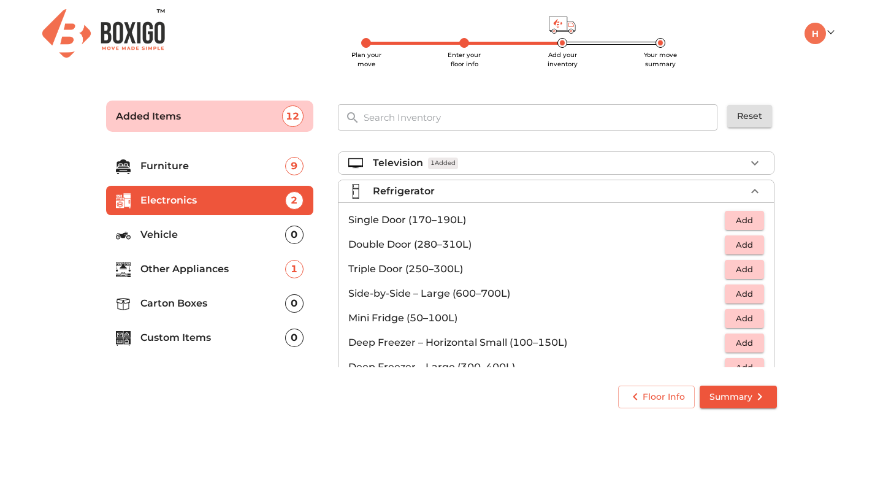
click at [412, 164] on p "Television" at bounding box center [398, 163] width 50 height 15
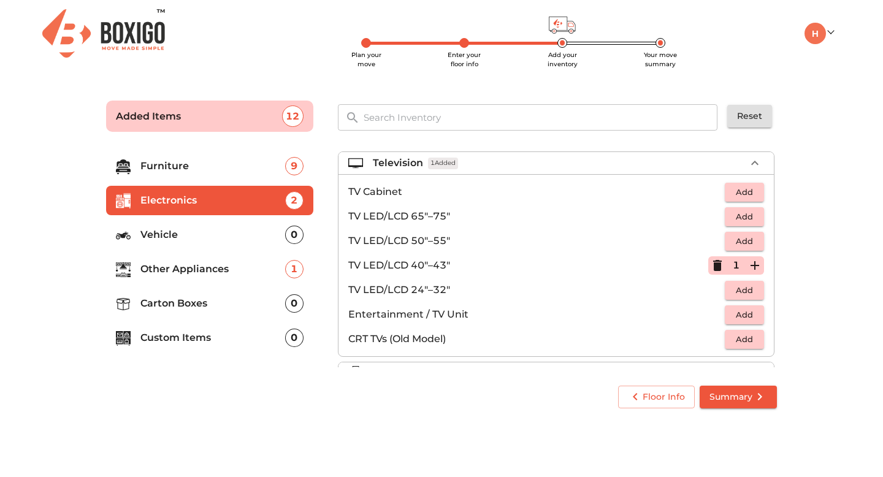
scroll to position [140, 0]
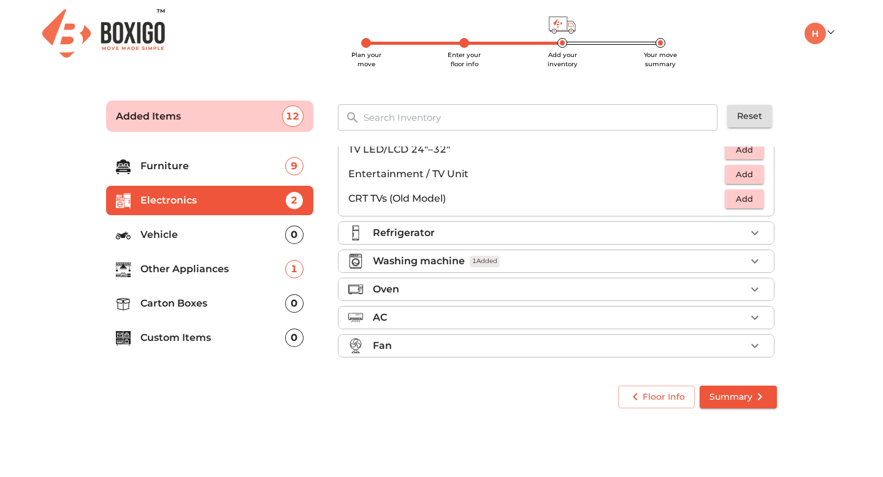
click at [172, 306] on p "Carton Boxes" at bounding box center [212, 303] width 145 height 15
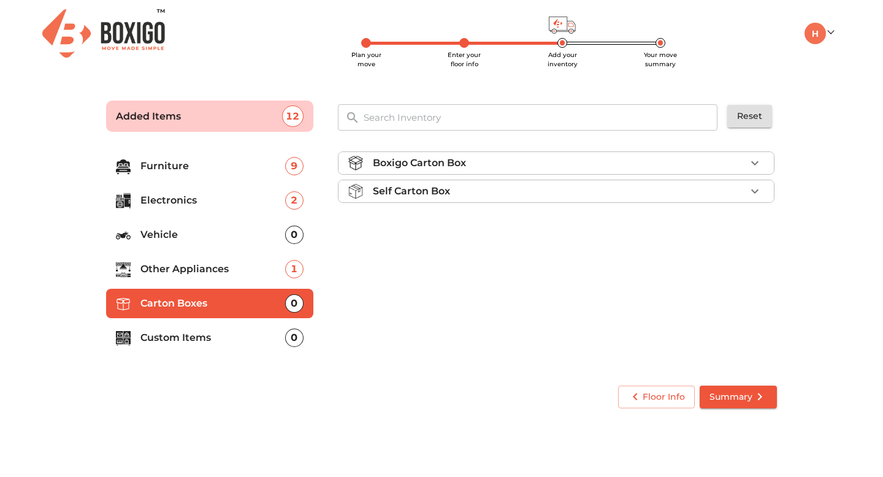
click at [452, 186] on div "Self Carton Box" at bounding box center [559, 191] width 373 height 15
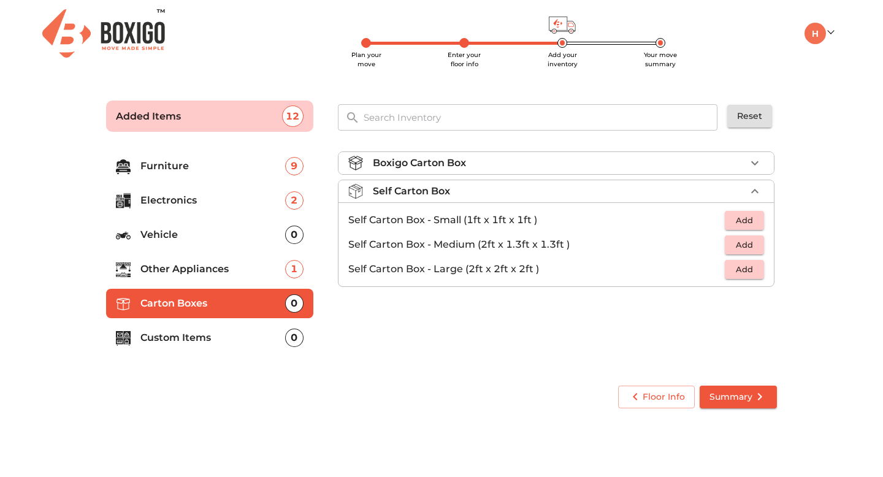
click at [740, 268] on span "Add" at bounding box center [744, 270] width 27 height 14
click at [751, 270] on icon "button" at bounding box center [755, 269] width 15 height 15
click at [457, 410] on div "Floor Info Summary" at bounding box center [441, 397] width 681 height 33
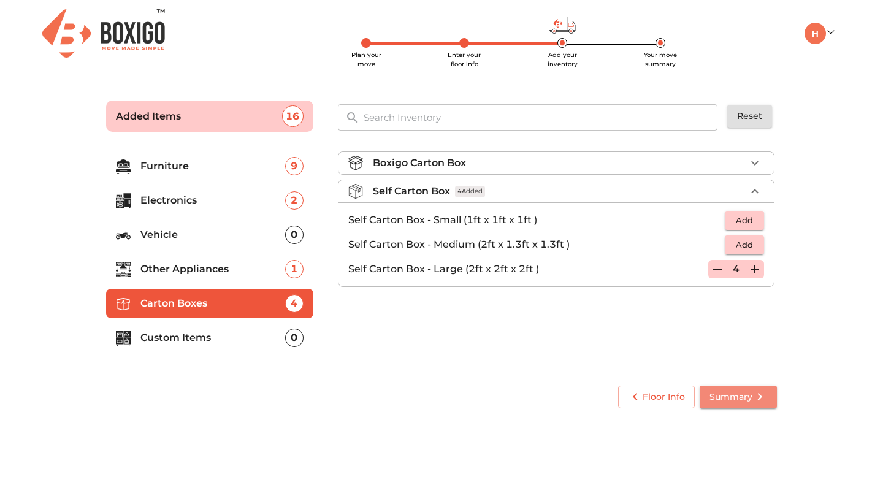
click at [737, 403] on span "Summary" at bounding box center [739, 397] width 58 height 15
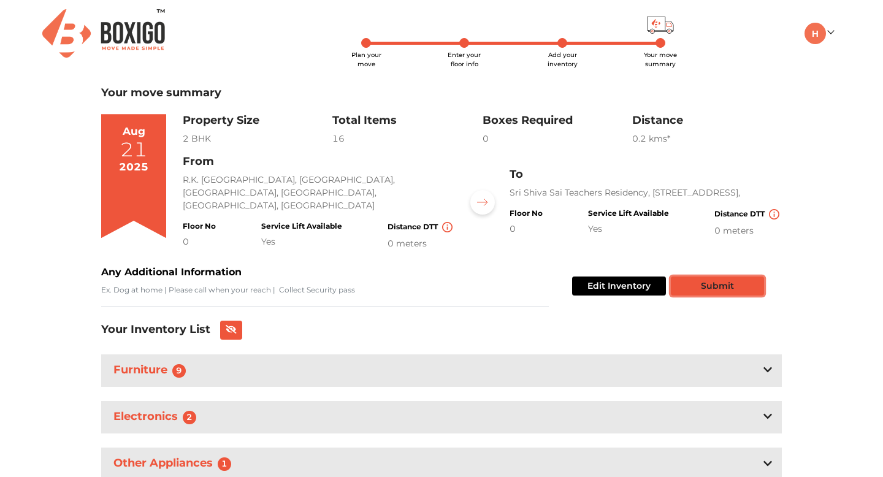
click at [726, 285] on button "Submit" at bounding box center [717, 286] width 93 height 19
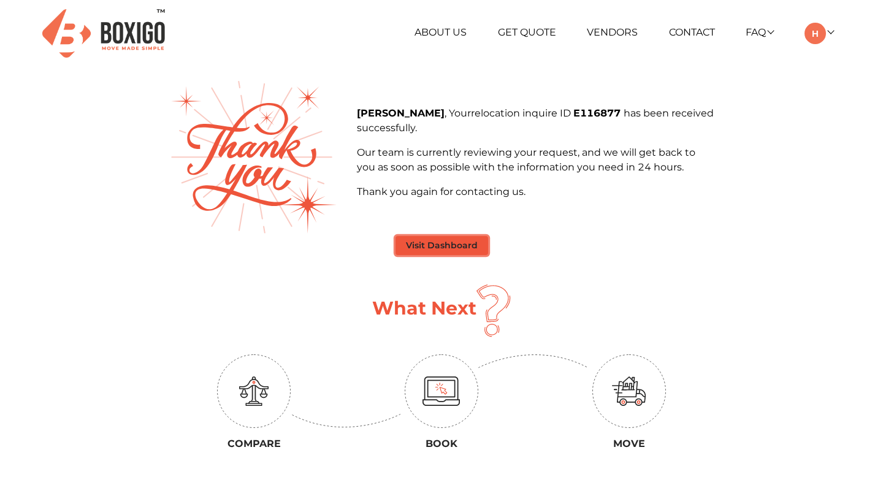
click at [452, 247] on button "Visit Dashboard" at bounding box center [442, 245] width 93 height 19
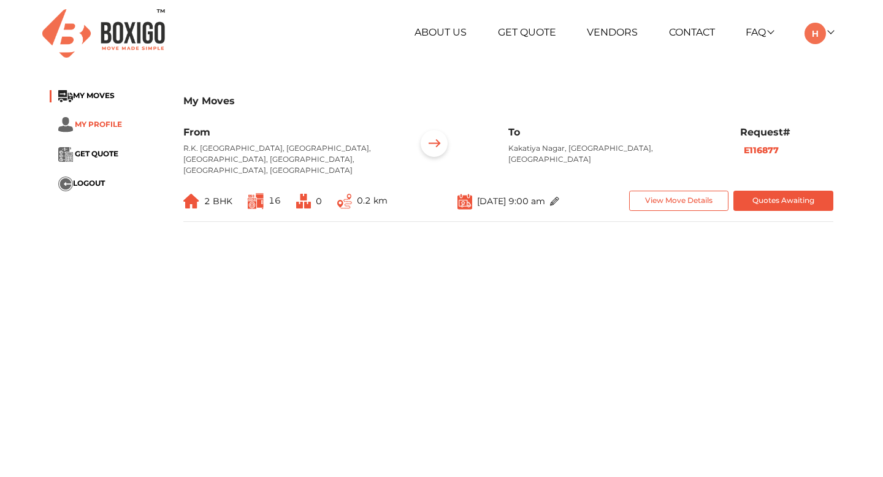
click at [99, 121] on span "MY PROFILE" at bounding box center [98, 123] width 47 height 9
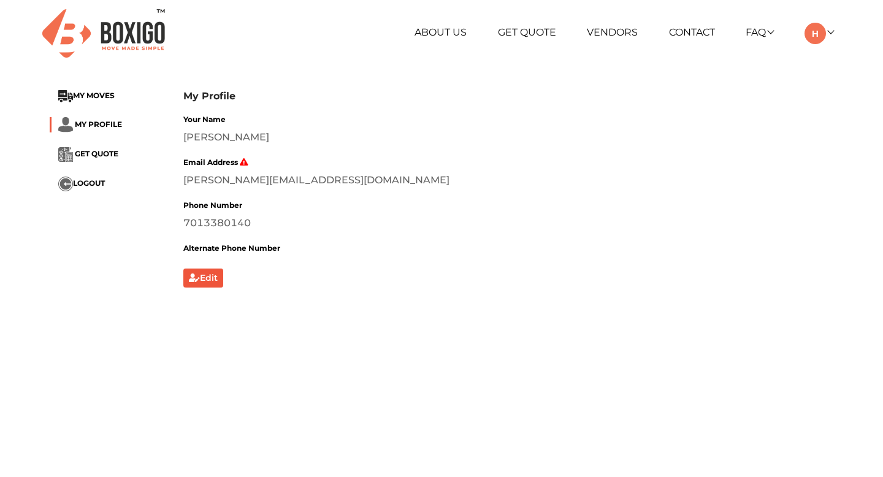
click at [99, 147] on ul "MY MOVES MY PROFILE GET QUOTE LOGOUT" at bounding box center [107, 140] width 115 height 101
click at [96, 152] on span "GET QUOTE" at bounding box center [97, 153] width 44 height 9
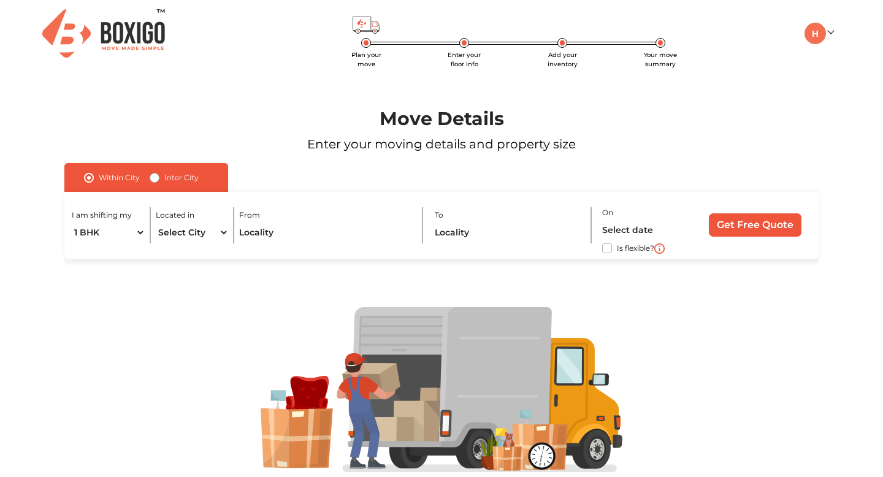
scroll to position [45, 0]
